Goal: Information Seeking & Learning: Learn about a topic

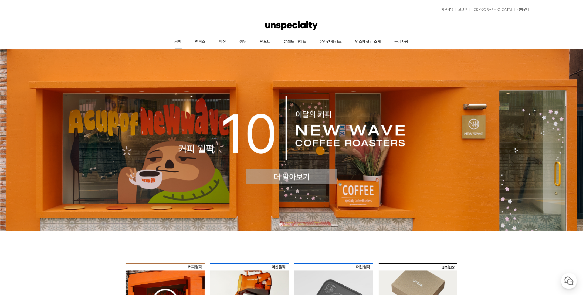
click at [178, 40] on link "커피" at bounding box center [178, 41] width 20 height 13
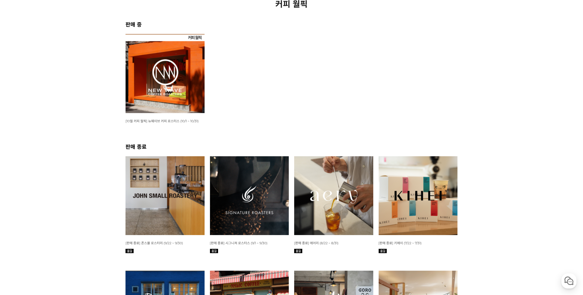
scroll to position [108, 0]
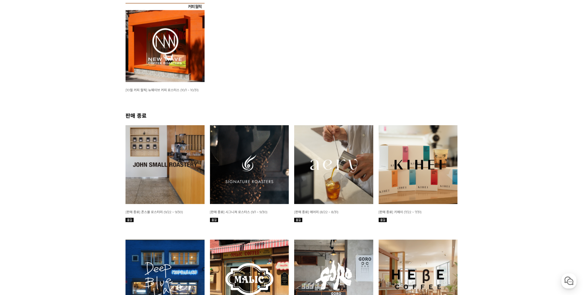
click at [248, 175] on img at bounding box center [249, 164] width 79 height 79
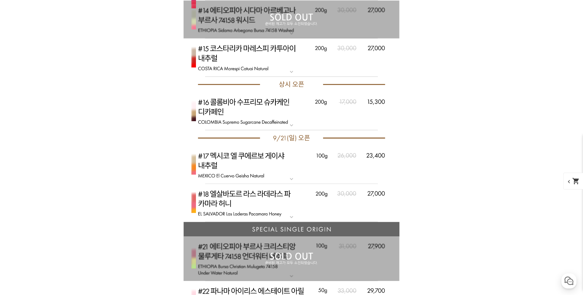
scroll to position [1672, 0]
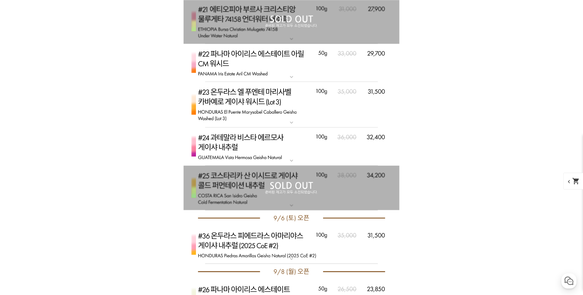
click at [182, 63] on div "게시글 신고하기 신고사유 관련없는 내용 욕설/비방 개인정보유출 광고/홍보글 기타 신고해주신 내용은 쇼핑몰 운영자의 검토 후 내부 운영 정책에 …" at bounding box center [291, 136] width 332 height 3056
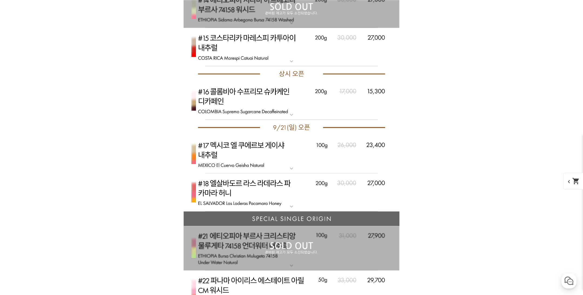
click at [182, 42] on div "게시글 신고하기 신고사유 관련없는 내용 욕설/비방 개인정보유출 광고/홍보글 기타 신고해주신 내용은 쇼핑몰 운영자의 검토 후 내부 운영 정책에 …" at bounding box center [291, 249] width 332 height 3282
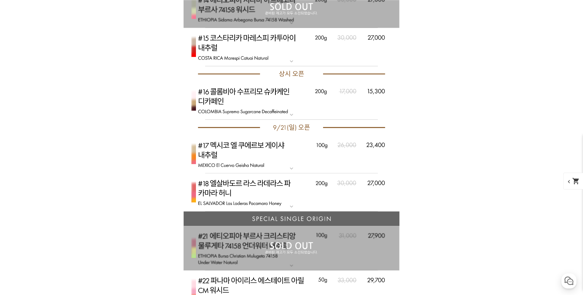
click at [175, 6] on div "게시글 신고하기 신고사유 관련없는 내용 욕설/비방 개인정보유출 광고/홍보글 기타 신고해주신 내용은 쇼핑몰 운영자의 검토 후 내부 운영 정책에 …" at bounding box center [291, 249] width 332 height 3282
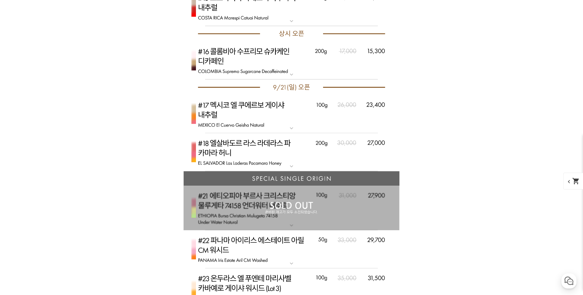
scroll to position [1725, 0]
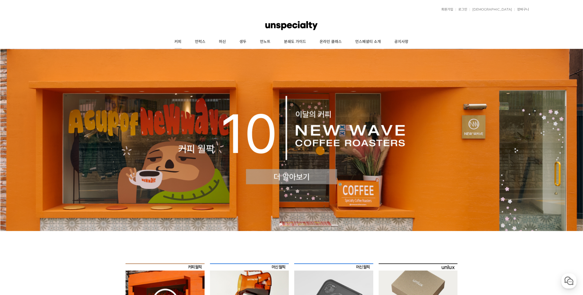
click at [179, 41] on link "커피" at bounding box center [178, 41] width 20 height 13
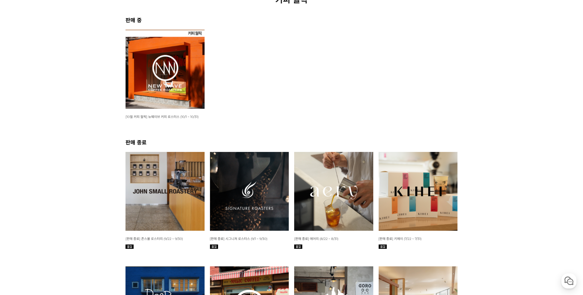
scroll to position [162, 0]
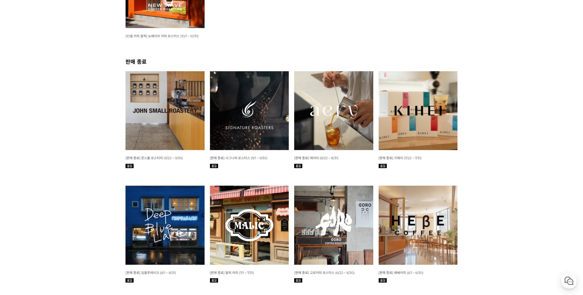
click at [251, 123] on img at bounding box center [249, 110] width 79 height 79
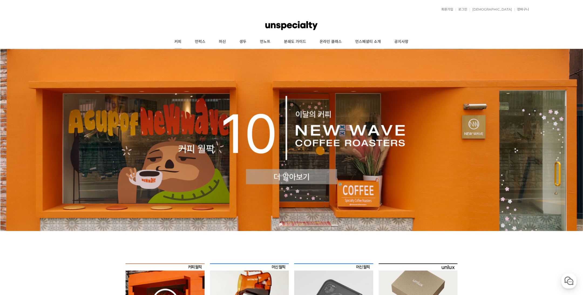
click at [180, 40] on link "커피" at bounding box center [178, 41] width 20 height 13
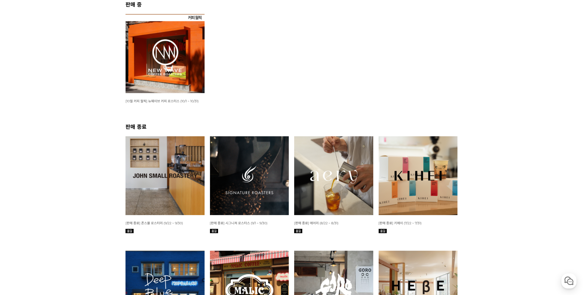
scroll to position [108, 0]
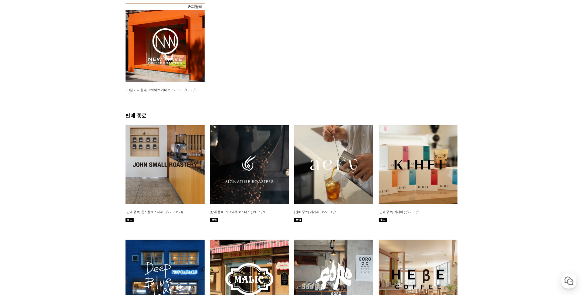
click at [330, 167] on img at bounding box center [333, 164] width 79 height 79
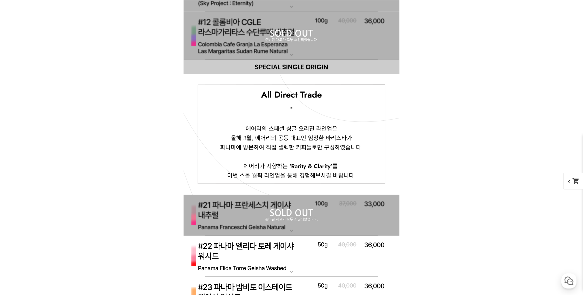
scroll to position [2937, 0]
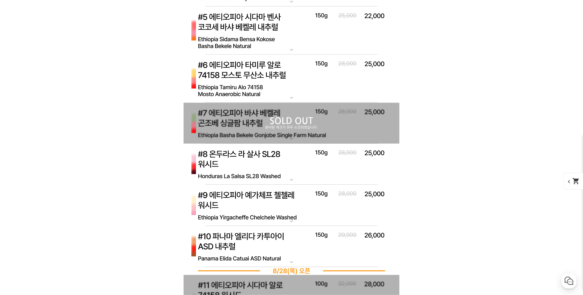
scroll to position [2398, 0]
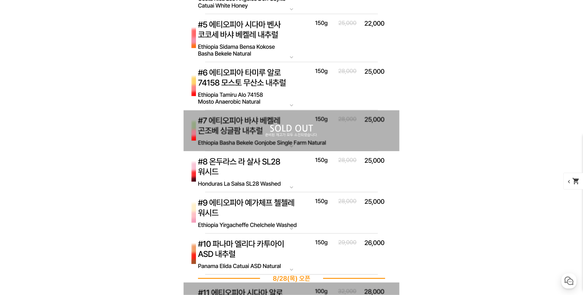
click at [248, 35] on img at bounding box center [291, 38] width 216 height 48
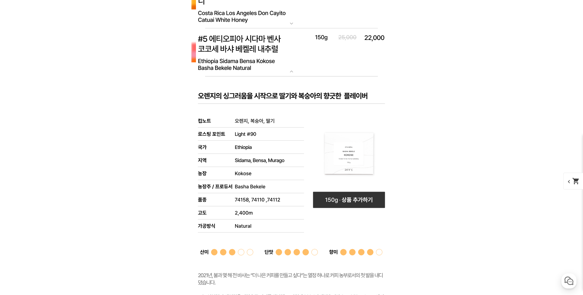
scroll to position [2372, 0]
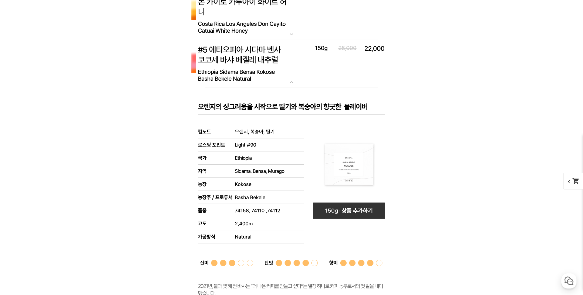
click at [291, 80] on mat-icon "expand_more" at bounding box center [291, 82] width 11 height 6
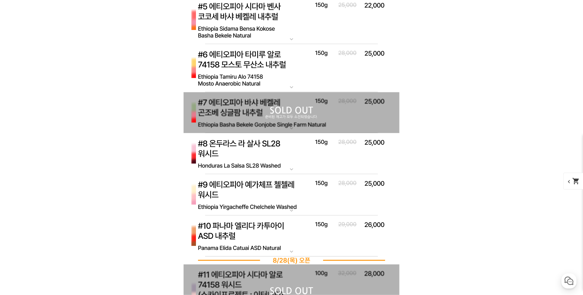
scroll to position [2426, 0]
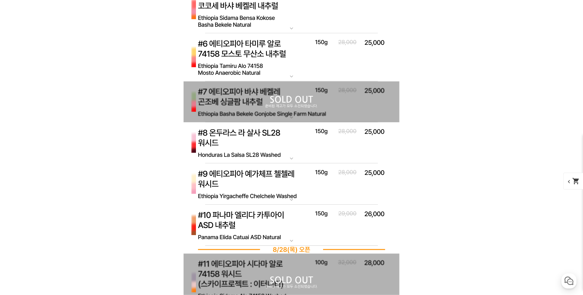
click at [252, 214] on img at bounding box center [291, 224] width 216 height 41
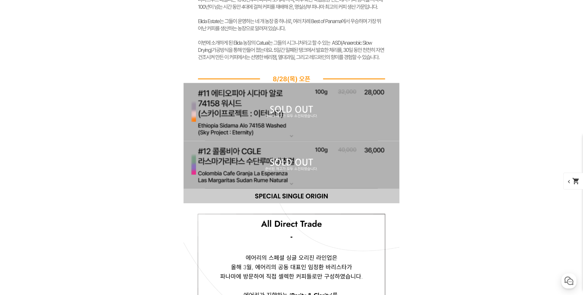
scroll to position [2876, 0]
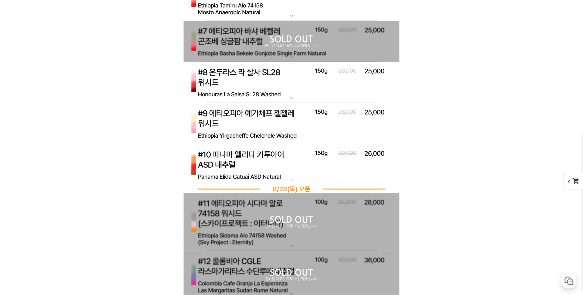
scroll to position [2582, 0]
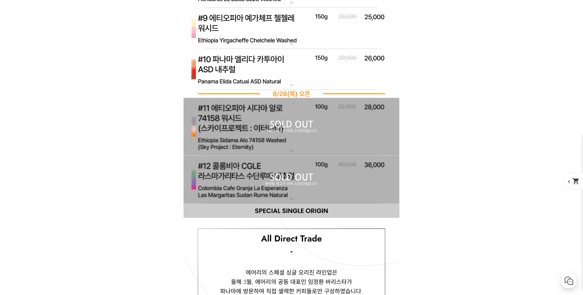
click at [292, 85] on mat-icon "expand_more" at bounding box center [291, 85] width 11 height 6
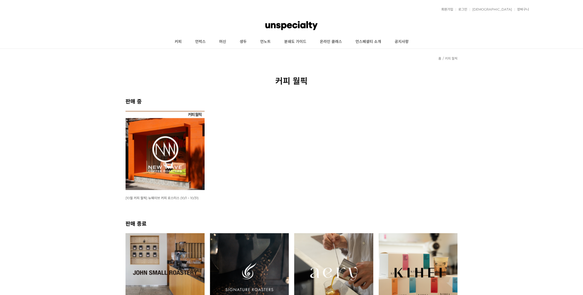
scroll to position [108, 0]
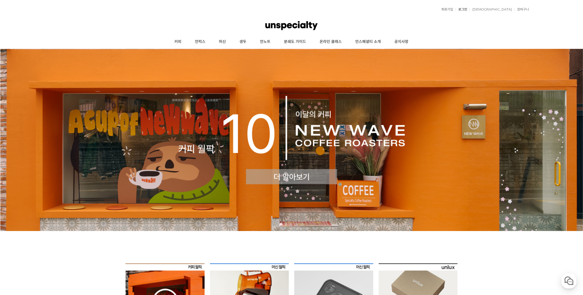
click at [467, 8] on link "로그인" at bounding box center [461, 9] width 12 height 3
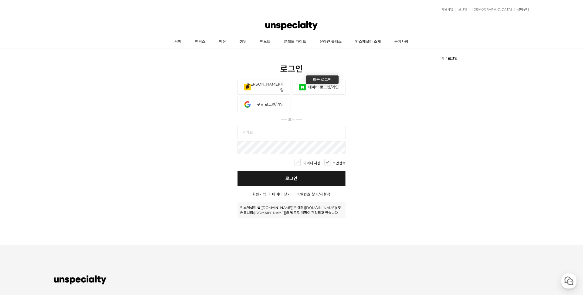
click at [318, 82] on link "네이버 로그인/가입" at bounding box center [318, 87] width 53 height 15
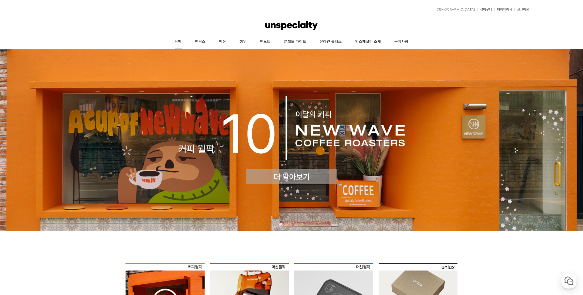
click at [178, 41] on link "커피" at bounding box center [178, 41] width 20 height 13
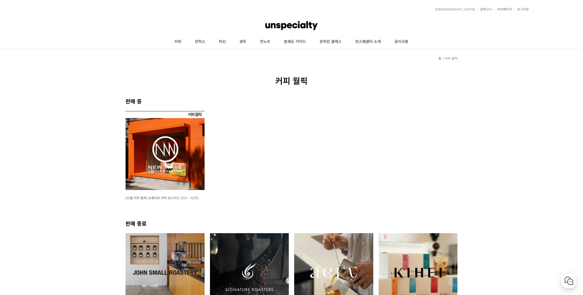
click at [169, 155] on img at bounding box center [164, 150] width 79 height 79
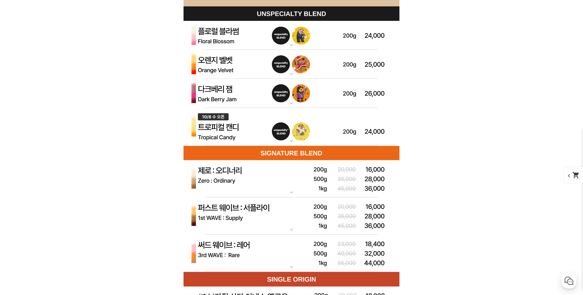
scroll to position [1564, 0]
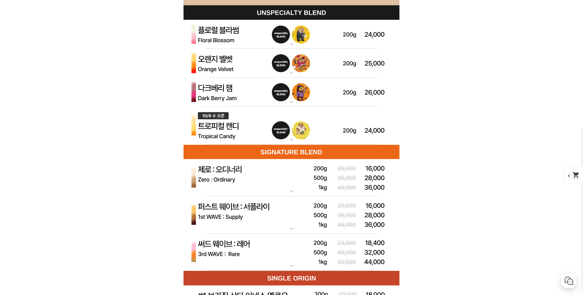
click at [292, 140] on mat-icon "expand_more" at bounding box center [291, 140] width 11 height 6
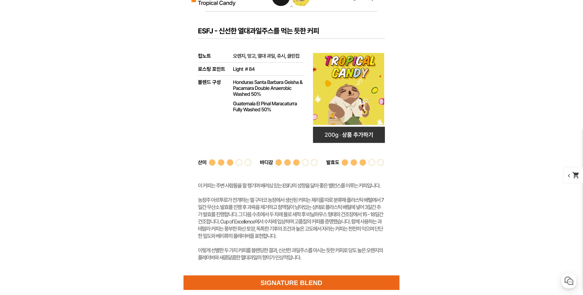
scroll to position [1728, 0]
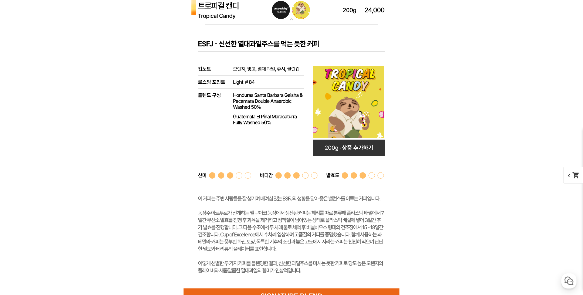
scroll to position [1674, 0]
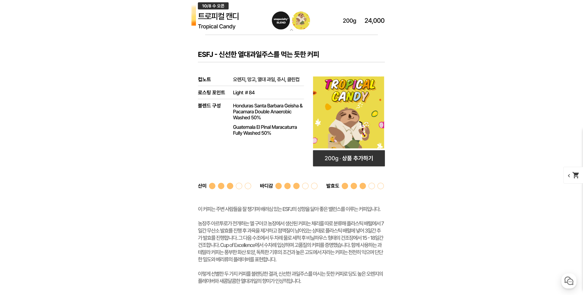
click at [185, 41] on rect at bounding box center [291, 167] width 216 height 264
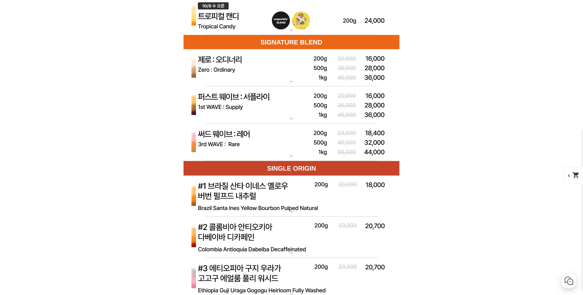
click at [291, 26] on img at bounding box center [291, 16] width 216 height 38
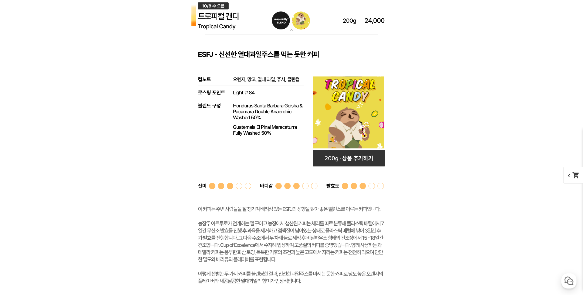
click at [292, 32] on mat-icon "expand_more" at bounding box center [291, 30] width 11 height 6
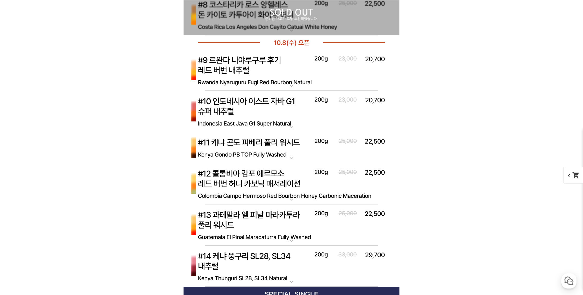
scroll to position [2159, 0]
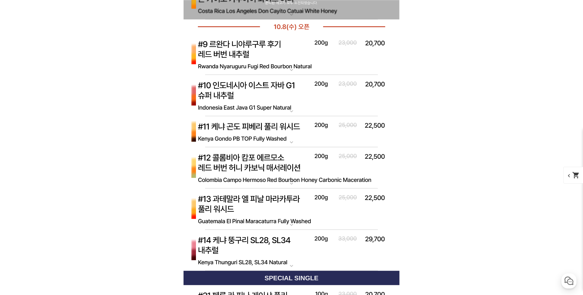
click at [291, 68] on mat-icon "expand_more" at bounding box center [291, 70] width 11 height 6
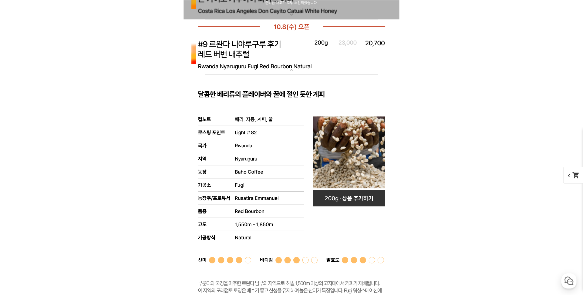
click at [293, 71] on mat-icon "expand_more" at bounding box center [291, 70] width 11 height 6
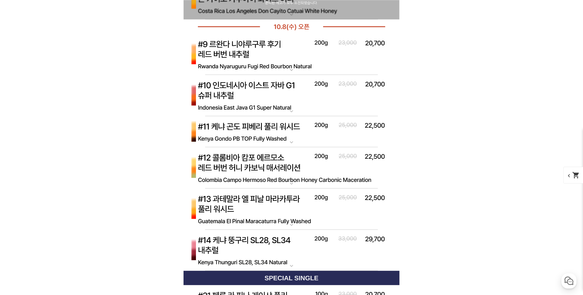
click at [293, 142] on mat-icon "expand_more" at bounding box center [291, 142] width 11 height 6
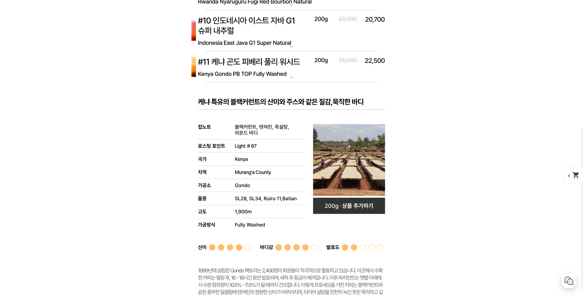
scroll to position [2213, 0]
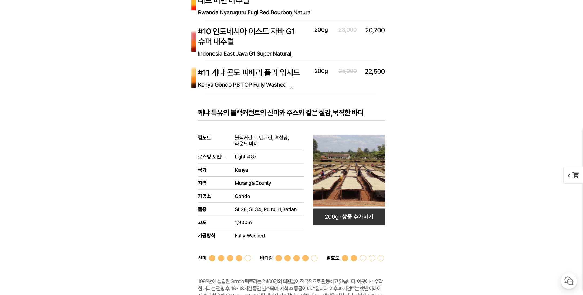
click at [292, 88] on mat-icon "expand_more" at bounding box center [291, 88] width 11 height 6
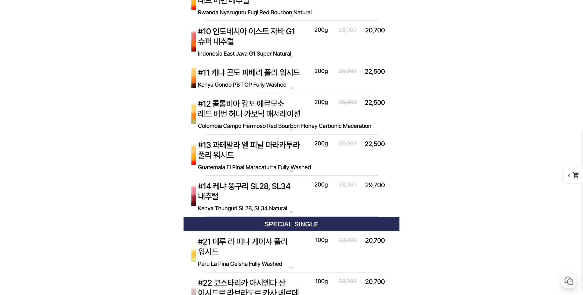
click at [292, 170] on mat-icon "expand_more" at bounding box center [291, 170] width 11 height 6
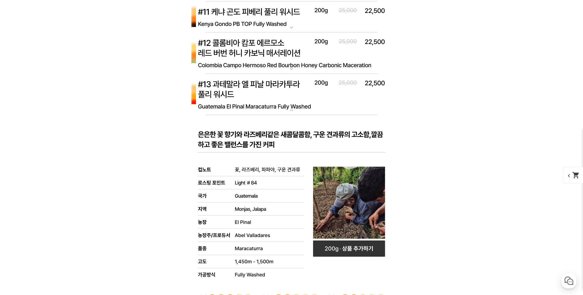
scroll to position [2321, 0]
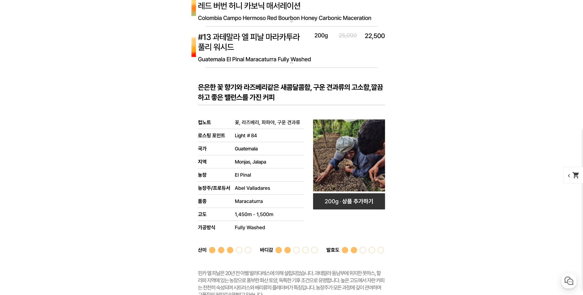
click at [292, 63] on mat-icon "expand_more" at bounding box center [291, 63] width 11 height 6
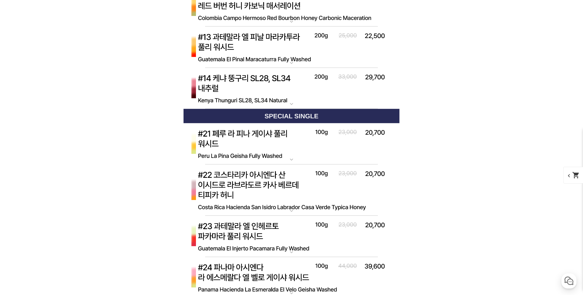
click at [291, 102] on mat-icon "expand_more" at bounding box center [291, 104] width 11 height 6
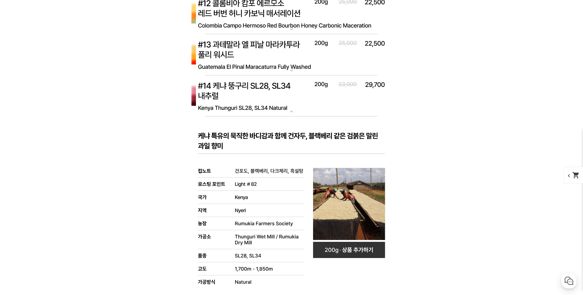
scroll to position [2267, 0]
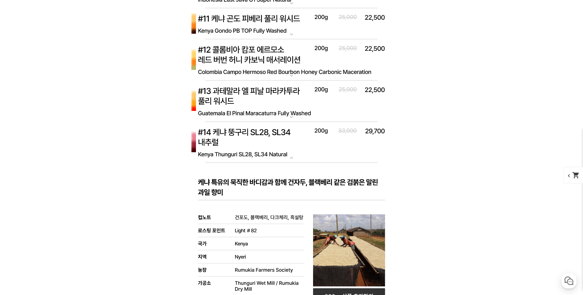
click at [295, 158] on mat-icon "expand_more" at bounding box center [291, 158] width 11 height 6
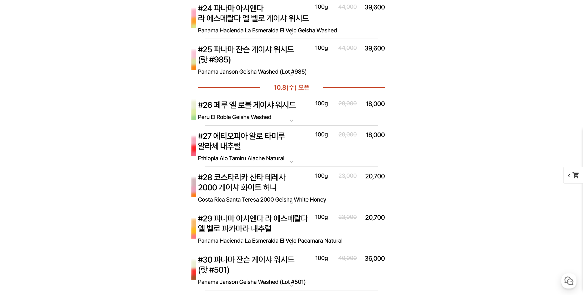
scroll to position [2591, 0]
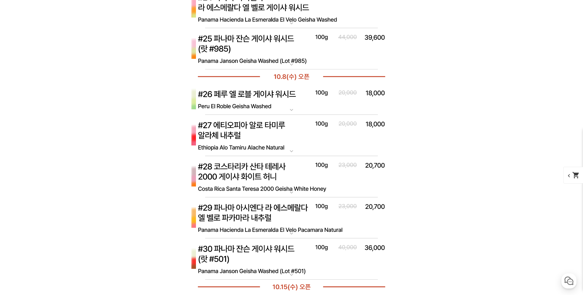
click at [290, 272] on mat-icon "expand_more" at bounding box center [291, 274] width 11 height 6
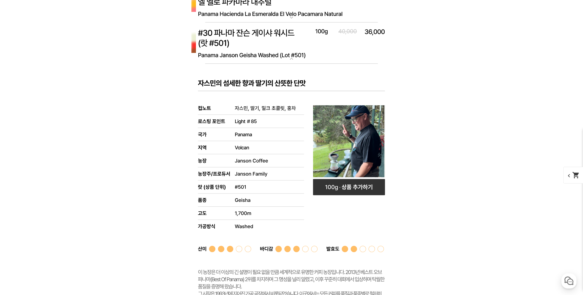
scroll to position [2699, 0]
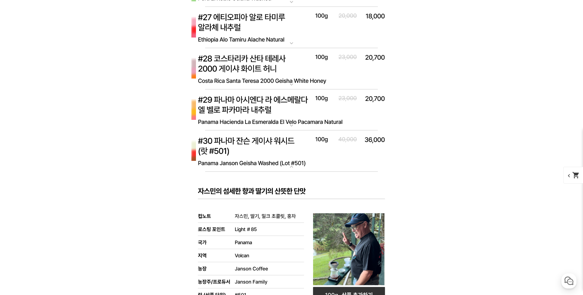
click at [290, 166] on mat-icon "expand_more" at bounding box center [291, 166] width 11 height 6
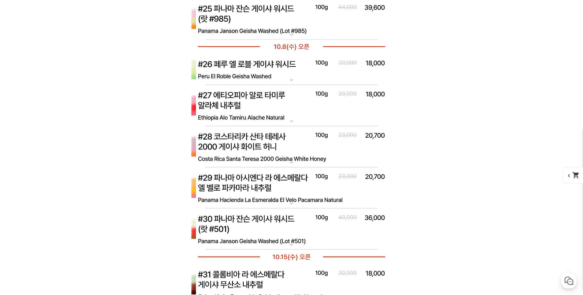
scroll to position [2591, 0]
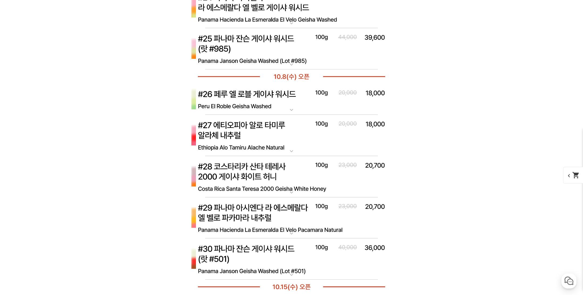
click at [292, 191] on mat-icon "expand_more" at bounding box center [291, 192] width 11 height 6
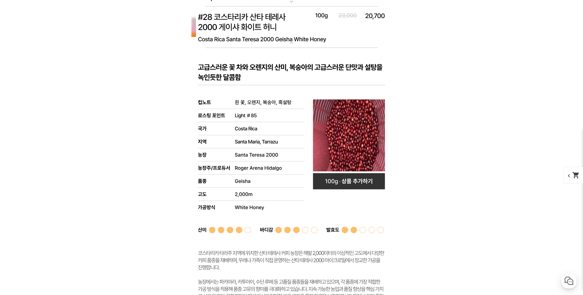
scroll to position [2699, 0]
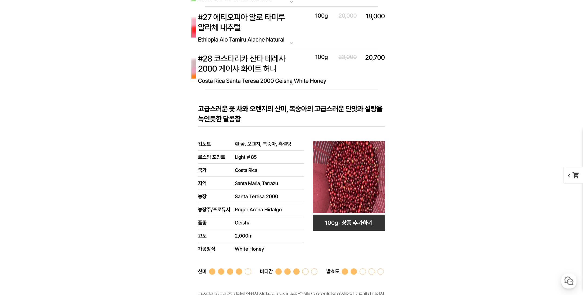
click at [291, 84] on mat-icon "expand_more" at bounding box center [291, 84] width 11 height 6
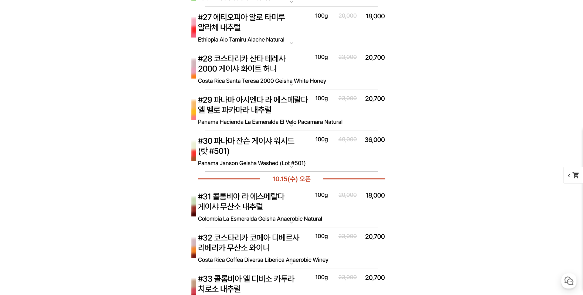
click at [289, 126] on mat-icon "expand_more" at bounding box center [291, 125] width 11 height 6
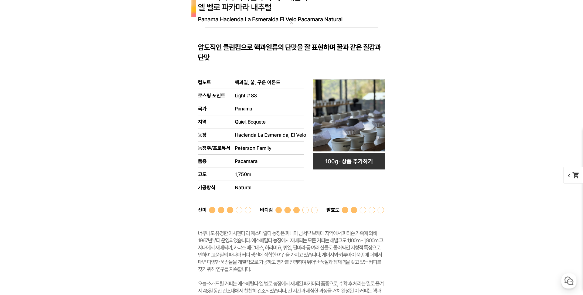
scroll to position [2753, 0]
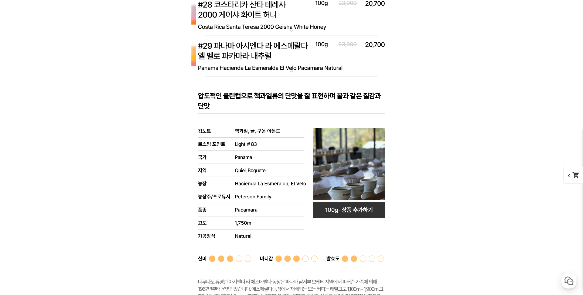
click at [276, 96] on rect at bounding box center [291, 223] width 216 height 295
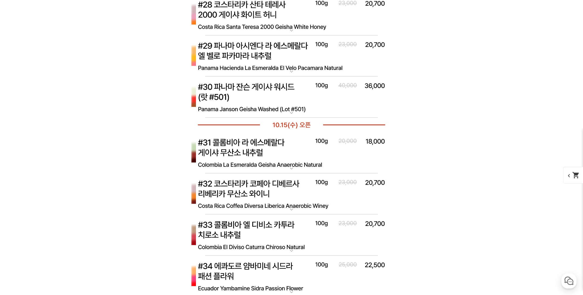
click at [290, 112] on mat-icon "expand_more" at bounding box center [291, 112] width 11 height 6
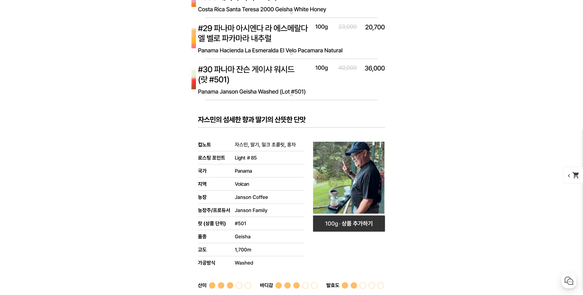
scroll to position [2807, 0]
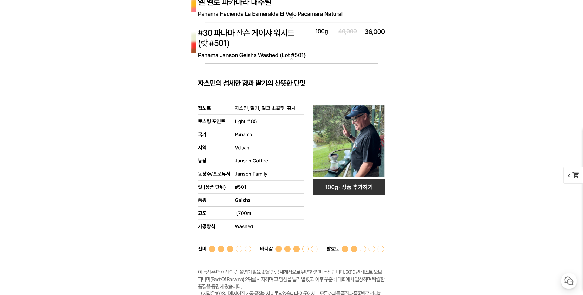
click at [289, 59] on mat-icon "expand_more" at bounding box center [291, 59] width 11 height 6
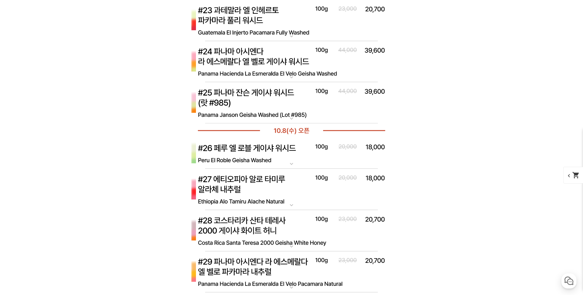
scroll to position [2483, 0]
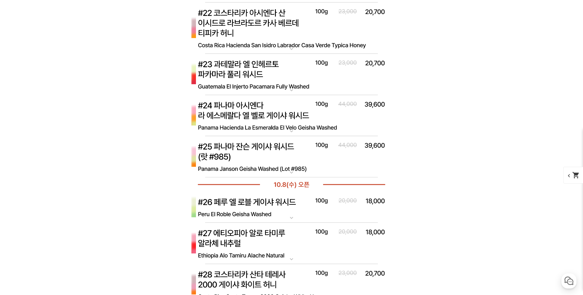
click at [291, 130] on mat-icon "expand_more" at bounding box center [291, 131] width 11 height 6
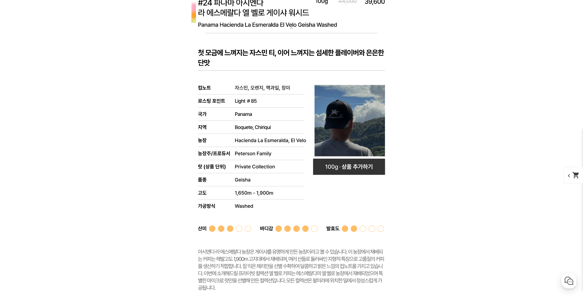
scroll to position [2591, 0]
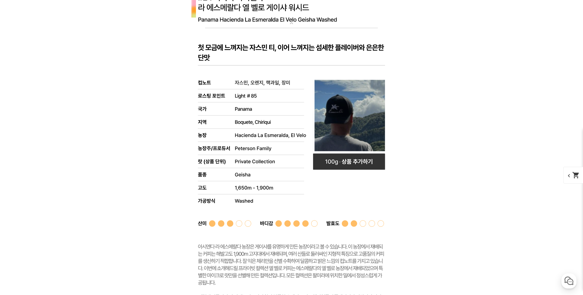
click at [291, 25] on mat-icon "expand_more" at bounding box center [291, 23] width 11 height 6
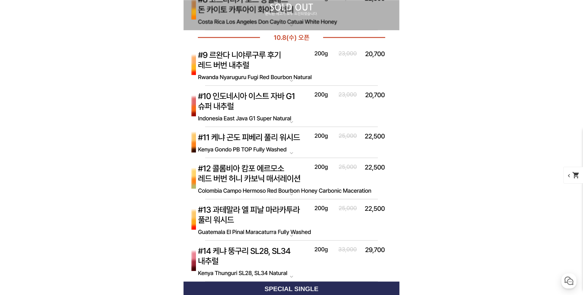
scroll to position [2159, 0]
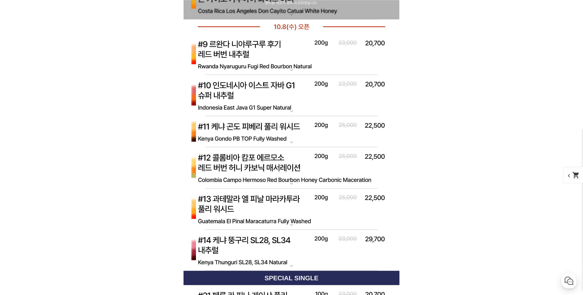
click at [292, 265] on mat-icon "expand_more" at bounding box center [291, 265] width 11 height 6
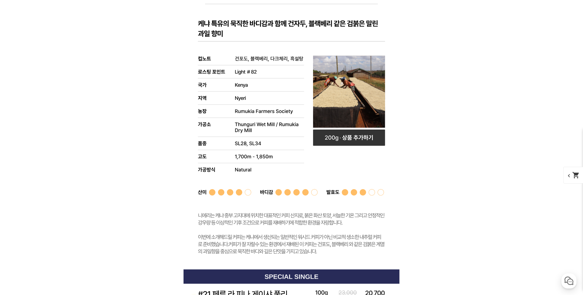
scroll to position [2378, 0]
